Goal: Task Accomplishment & Management: Manage account settings

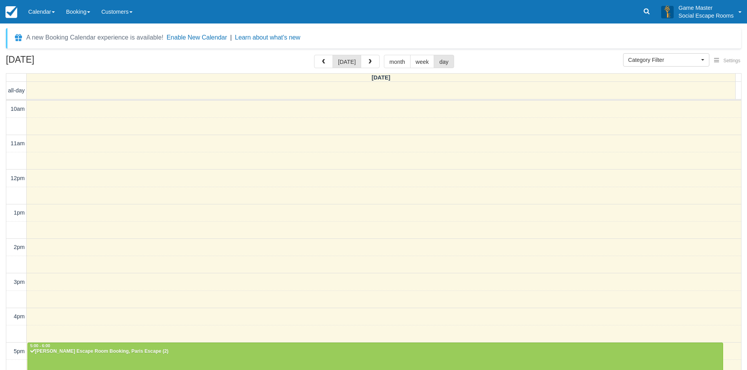
select select
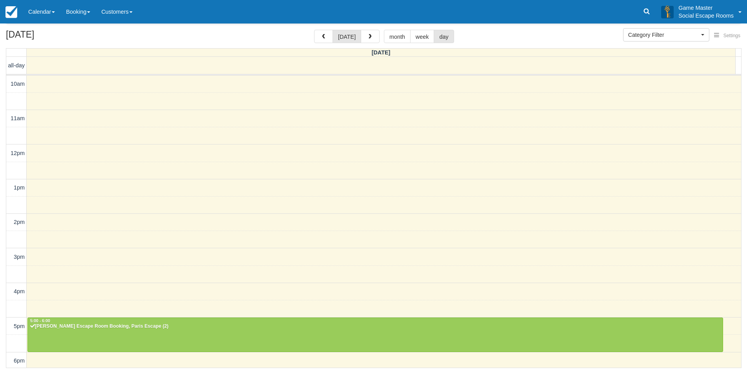
click at [640, 7] on link at bounding box center [646, 12] width 18 height 24
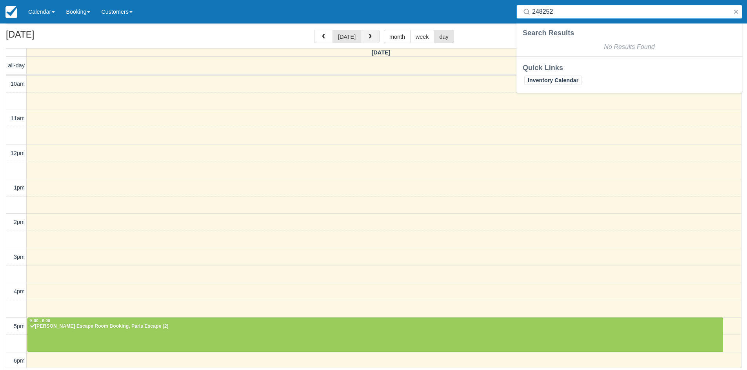
type input "248252"
click at [370, 33] on button "button" at bounding box center [370, 36] width 19 height 13
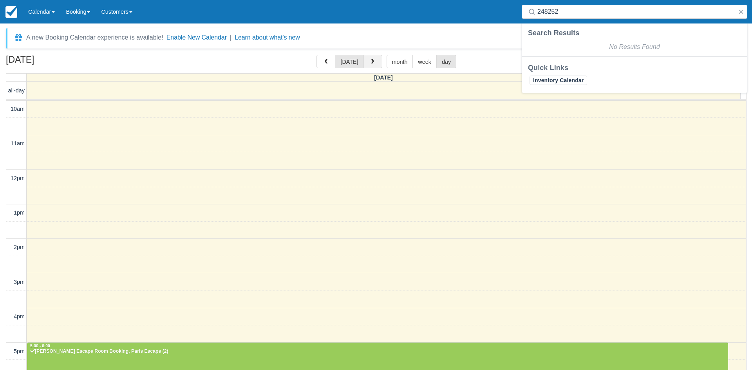
click at [370, 33] on div "A new Booking Calendar experience is available! Enable New Calendar | Learn abo…" at bounding box center [376, 38] width 741 height 20
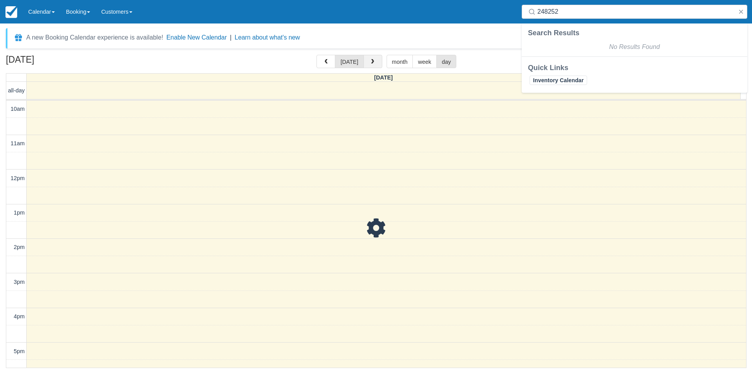
scroll to position [165, 0]
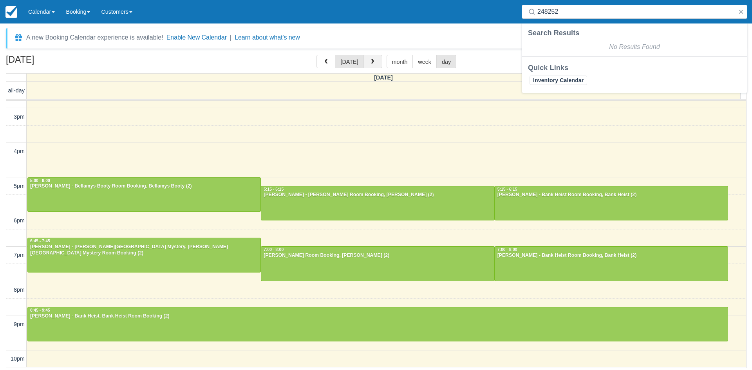
click at [375, 60] on button "button" at bounding box center [373, 61] width 19 height 13
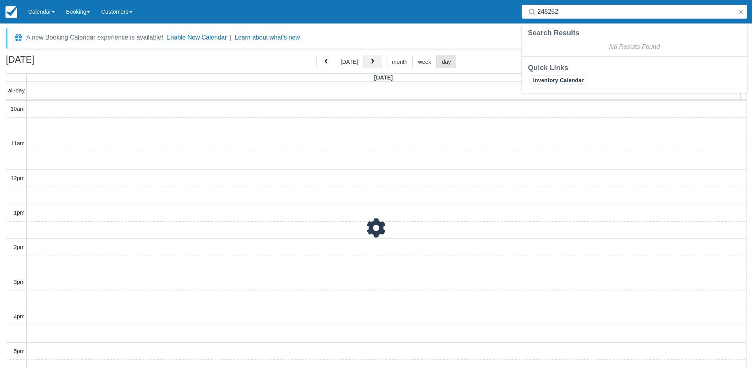
scroll to position [165, 0]
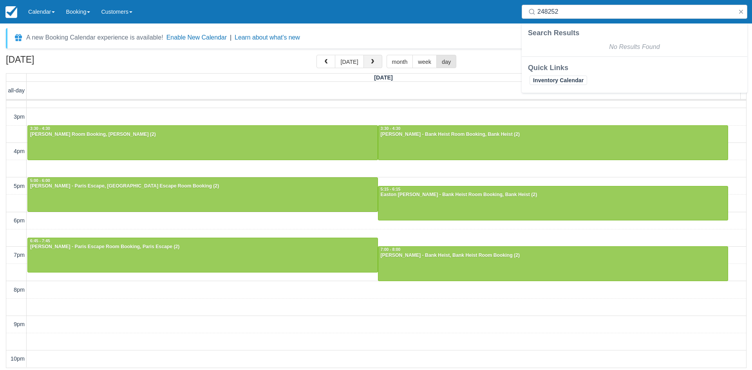
click at [377, 63] on button "button" at bounding box center [373, 61] width 19 height 13
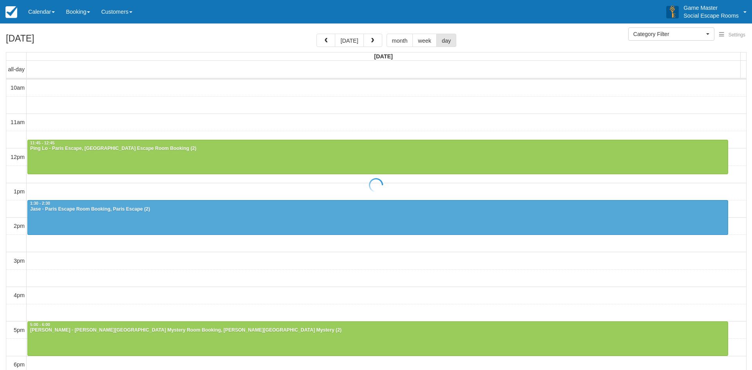
select select
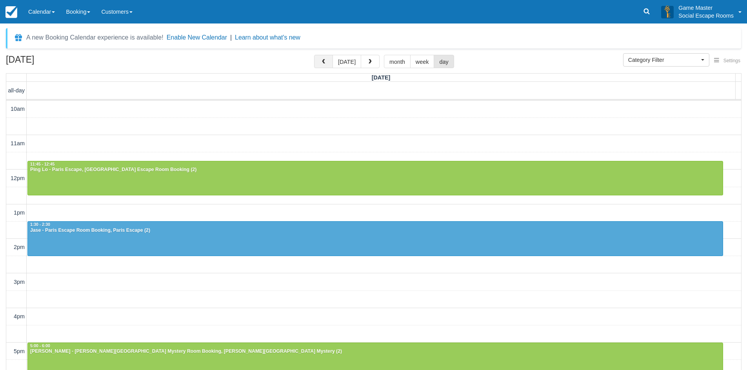
click at [329, 62] on button "button" at bounding box center [323, 61] width 19 height 13
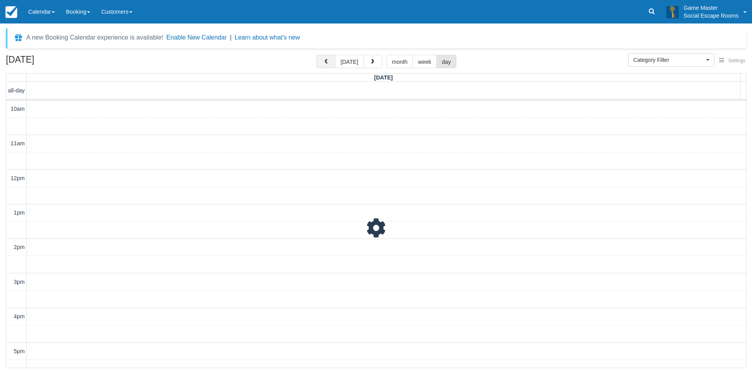
scroll to position [139, 0]
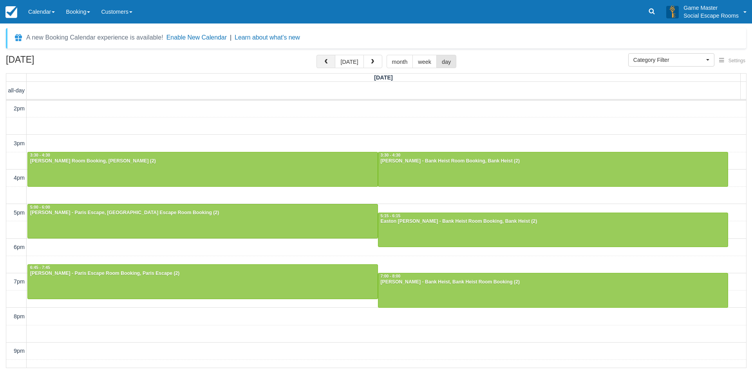
click at [329, 62] on span "button" at bounding box center [325, 61] width 5 height 5
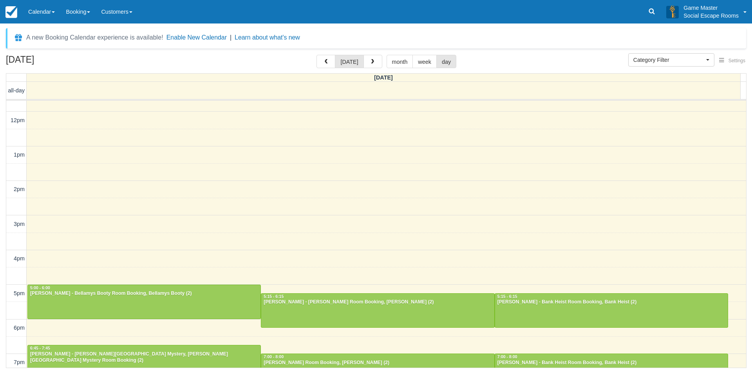
scroll to position [165, 0]
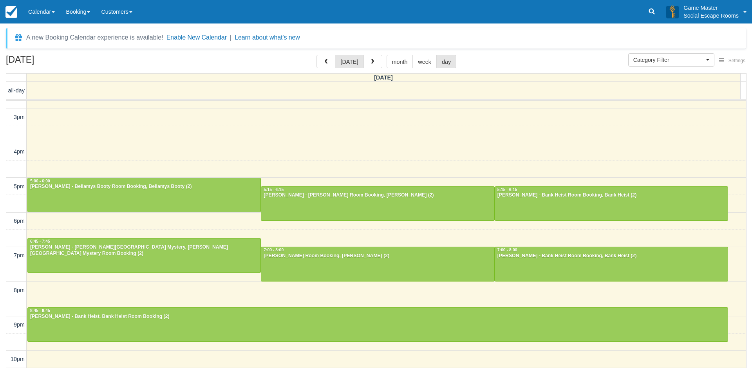
click at [458, 24] on div "A new Booking Calendar experience is available! Enable New Calendar | Learn abo…" at bounding box center [376, 197] width 752 height 347
click at [382, 192] on div "5:15 - 6:15" at bounding box center [377, 189] width 229 height 5
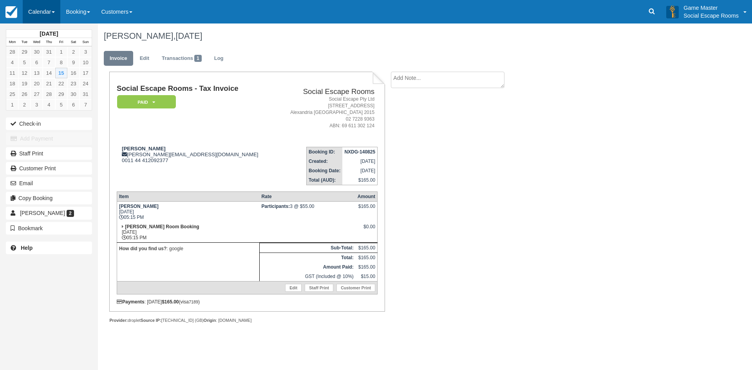
click at [47, 11] on link "Calendar" at bounding box center [42, 12] width 38 height 24
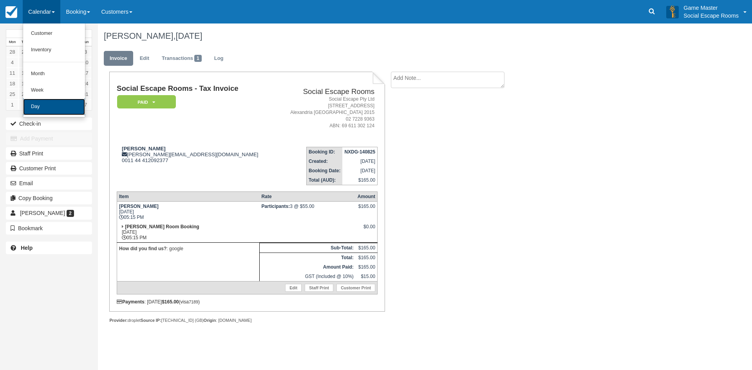
click at [56, 109] on link "Day" at bounding box center [54, 107] width 62 height 16
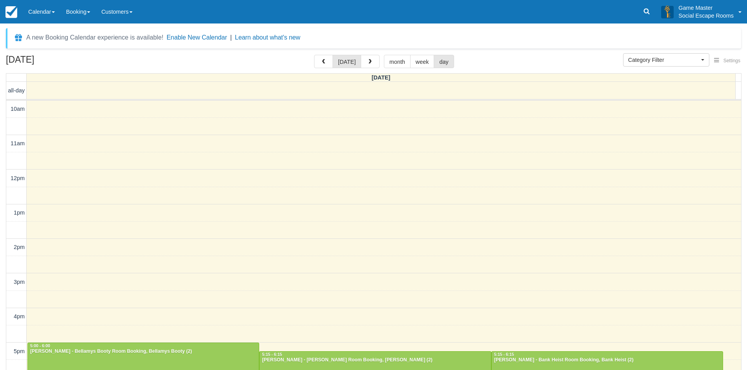
select select
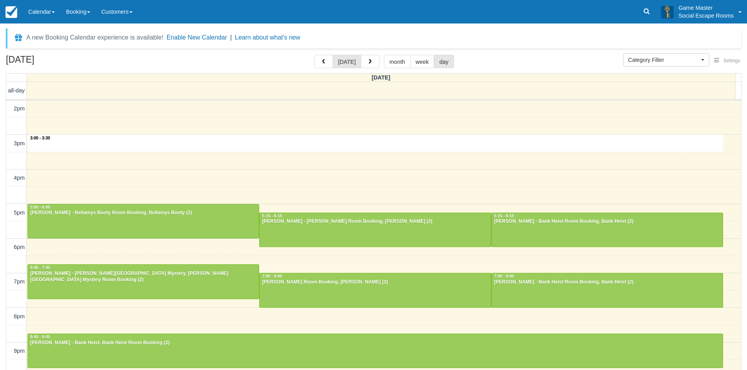
click at [232, 138] on div "10am 11am 12pm 1pm 2pm 3pm 4pm 5pm 6pm 7pm 8pm 9pm 10pm 3:00 - 3:30 5:00 - 6:00…" at bounding box center [373, 178] width 734 height 433
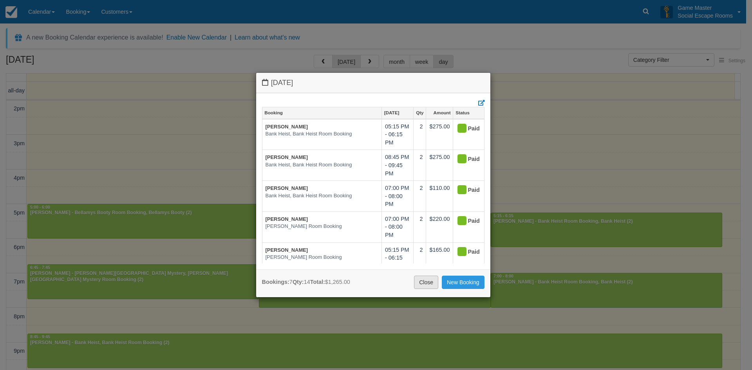
click at [423, 279] on link "Close" at bounding box center [426, 282] width 24 height 13
